Goal: Contribute content

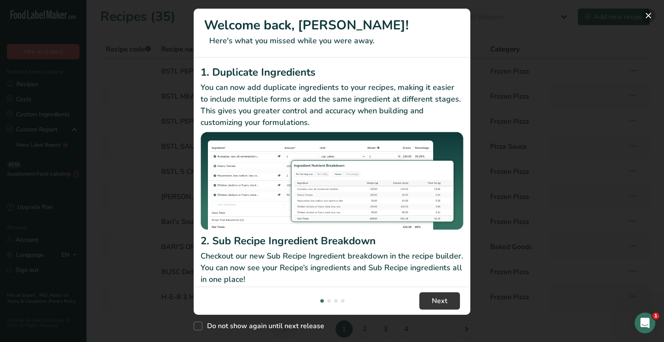
click at [648, 16] on button "New Features" at bounding box center [649, 16] width 14 height 14
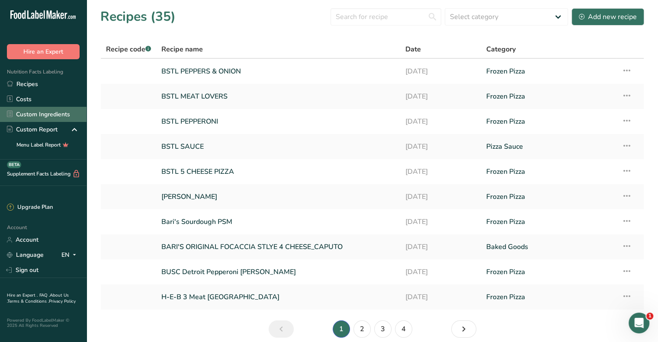
click at [45, 113] on link "Custom Ingredients" at bounding box center [43, 114] width 87 height 15
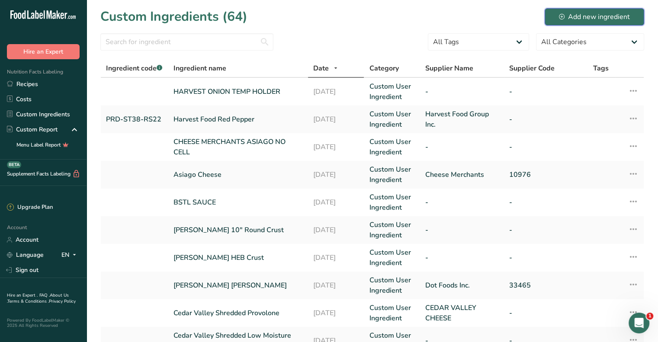
click at [603, 19] on div "Add new ingredient" at bounding box center [594, 17] width 71 height 10
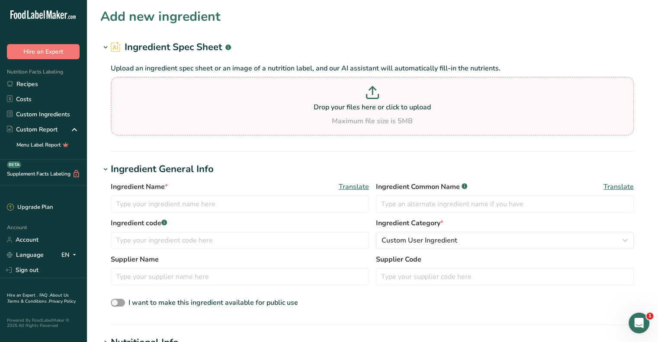
click at [417, 104] on p "Drop your files here or click to upload" at bounding box center [372, 107] width 519 height 10
click at [417, 104] on input "Drop your files here or click to upload Maximum file size is 5MB" at bounding box center [372, 106] width 523 height 58
type input "C:\fakepath\[DATE] PYL-DI38-0050_IQF 3-8 X 3-8 Diced Yellow Peppers HFG_SPEC_.d…"
